Goal: Task Accomplishment & Management: Use online tool/utility

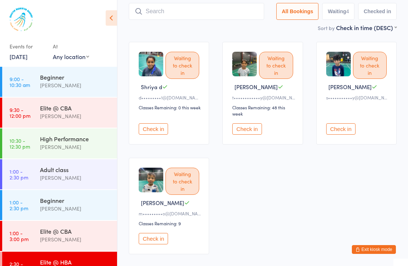
scroll to position [62, 0]
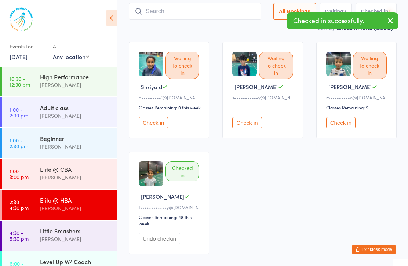
click at [252, 128] on button "Check in" at bounding box center [246, 122] width 29 height 11
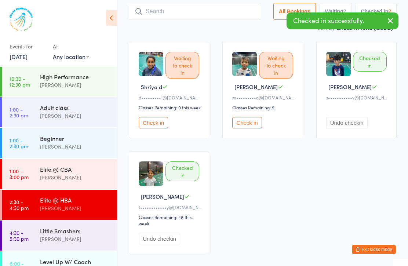
click at [247, 124] on button "Check in" at bounding box center [246, 122] width 29 height 11
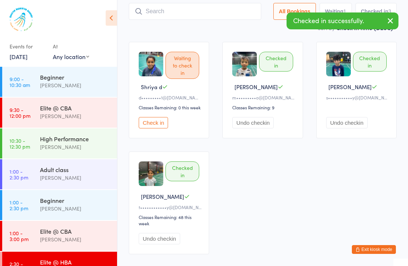
scroll to position [0, 0]
click at [79, 114] on div "[PERSON_NAME]" at bounding box center [75, 116] width 71 height 8
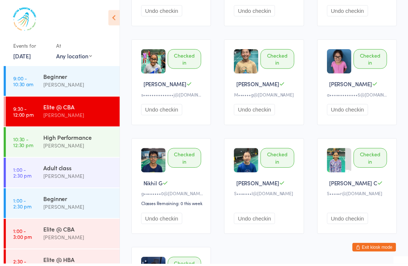
scroll to position [509, 0]
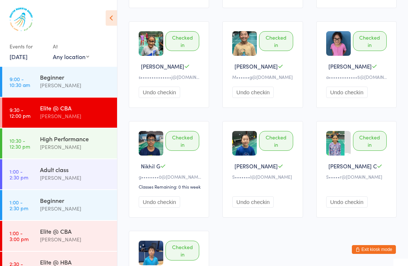
click at [91, 170] on div "Adult class" at bounding box center [75, 170] width 71 height 8
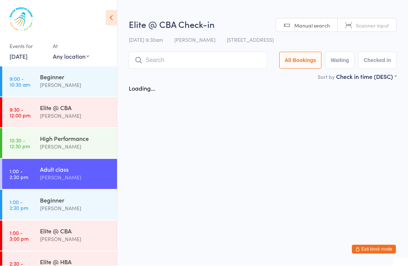
scroll to position [0, 0]
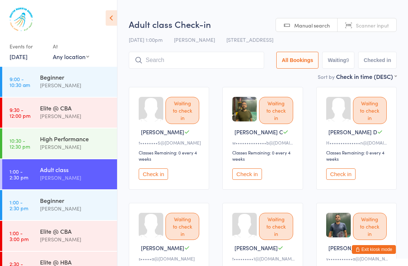
click at [90, 147] on div "[PERSON_NAME]" at bounding box center [75, 147] width 71 height 8
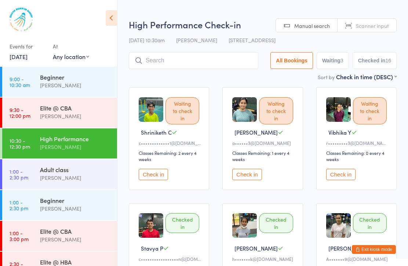
click at [98, 212] on div "[PERSON_NAME]" at bounding box center [75, 208] width 71 height 8
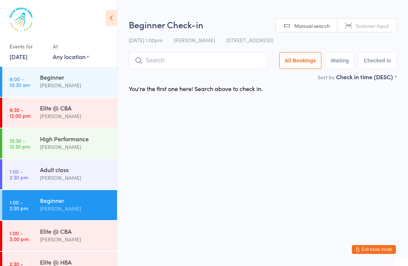
click at [95, 233] on div "Elite @ CBA" at bounding box center [75, 231] width 71 height 8
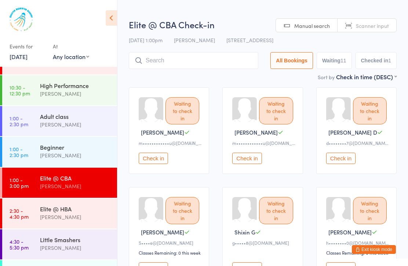
scroll to position [55, 0]
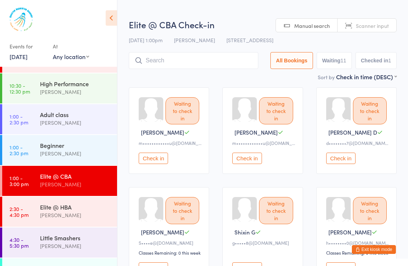
click at [100, 208] on div "Elite @ HBA" at bounding box center [75, 207] width 71 height 8
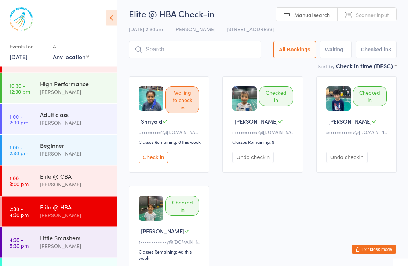
click at [165, 159] on button "Check in" at bounding box center [153, 157] width 29 height 11
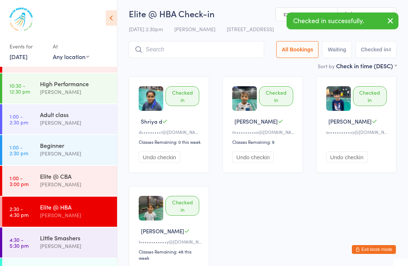
click at [179, 160] on button "Undo checkin" at bounding box center [159, 157] width 41 height 11
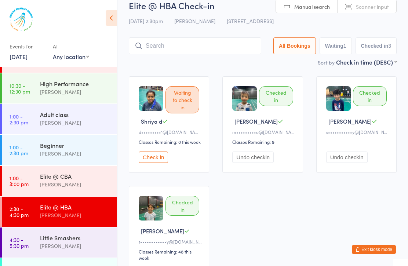
click at [37, 51] on div "Events for" at bounding box center [28, 46] width 36 height 12
click at [28, 58] on link "[DATE]" at bounding box center [19, 56] width 18 height 8
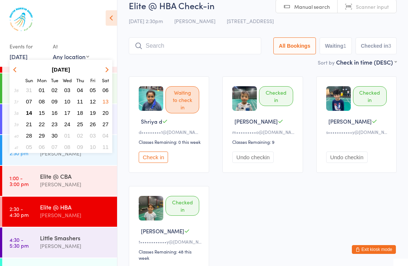
click at [40, 114] on span "15" at bounding box center [42, 113] width 6 height 6
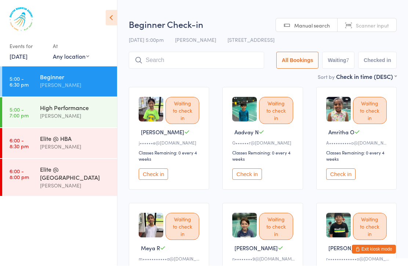
scroll to position [0, 0]
click at [28, 60] on link "[DATE]" at bounding box center [19, 56] width 18 height 8
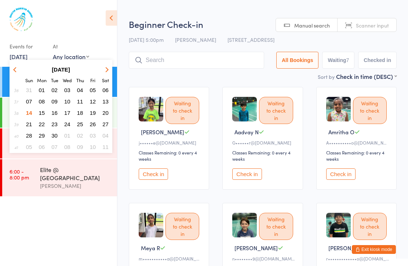
click at [106, 111] on span "20" at bounding box center [105, 113] width 6 height 6
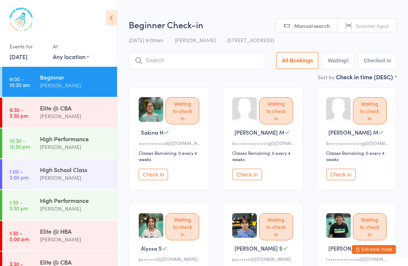
click at [105, 123] on div "Elite @ CBA [PERSON_NAME]" at bounding box center [78, 112] width 77 height 29
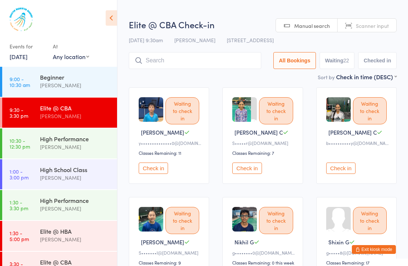
click at [91, 236] on div "[PERSON_NAME]" at bounding box center [75, 239] width 71 height 8
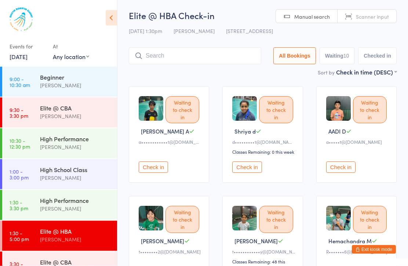
scroll to position [1, 0]
click at [88, 263] on div "Elite @ CBA" at bounding box center [75, 262] width 71 height 8
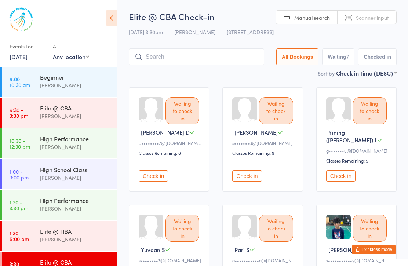
click at [28, 59] on link "[DATE]" at bounding box center [19, 56] width 18 height 8
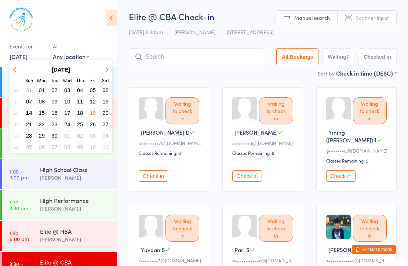
click at [30, 124] on span "21" at bounding box center [29, 124] width 6 height 6
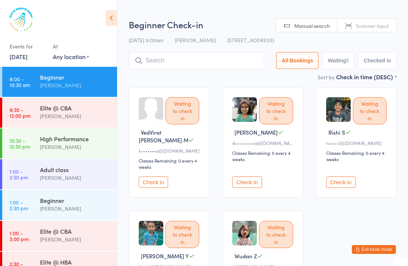
scroll to position [30, 0]
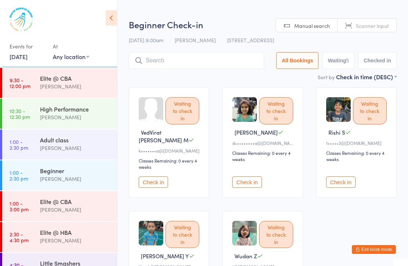
click at [95, 208] on div "[PERSON_NAME]" at bounding box center [75, 210] width 71 height 8
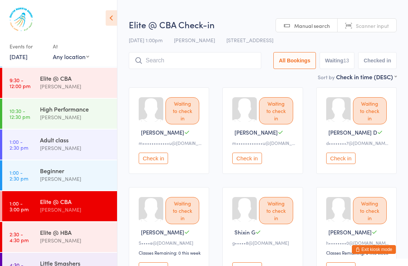
click at [87, 236] on div "Elite @ HBA" at bounding box center [75, 232] width 71 height 8
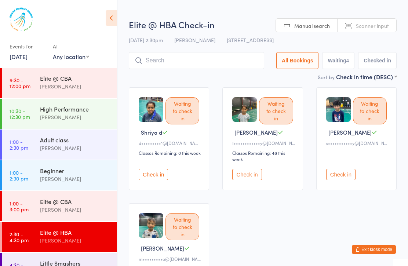
click at [28, 59] on link "[DATE]" at bounding box center [19, 56] width 18 height 8
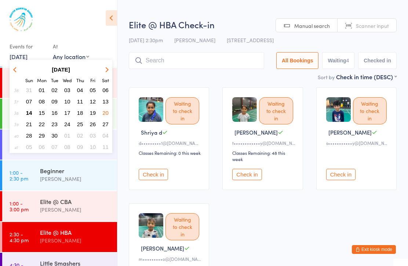
click at [29, 116] on span "14" at bounding box center [29, 113] width 6 height 6
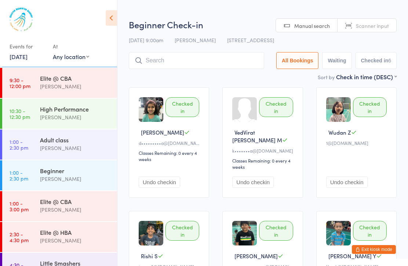
click at [103, 206] on div "[PERSON_NAME]" at bounding box center [75, 210] width 71 height 8
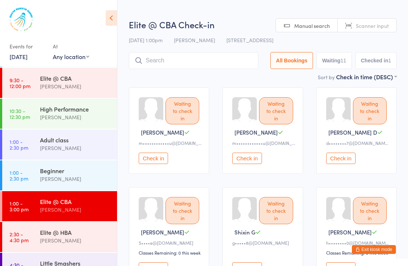
click at [100, 234] on div "Elite @ HBA" at bounding box center [75, 232] width 71 height 8
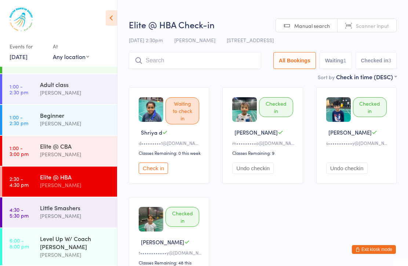
scroll to position [87, 0]
click at [99, 221] on div "Little Smashers Ayu [PERSON_NAME]" at bounding box center [78, 211] width 77 height 29
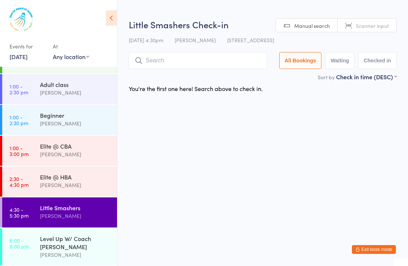
click at [90, 241] on div "Level Up W/ Coach [PERSON_NAME]" at bounding box center [75, 243] width 71 height 16
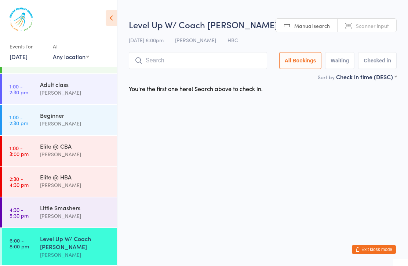
click at [103, 212] on div "[PERSON_NAME]" at bounding box center [75, 216] width 71 height 8
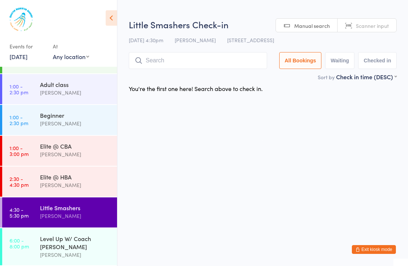
click at [107, 180] on div "Elite @ HBA" at bounding box center [75, 177] width 71 height 8
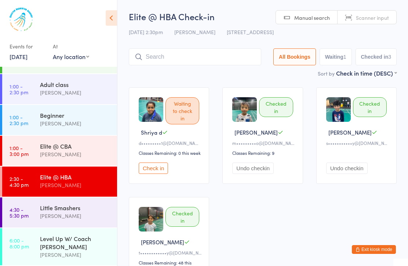
scroll to position [87, 0]
